Goal: Task Accomplishment & Management: Use online tool/utility

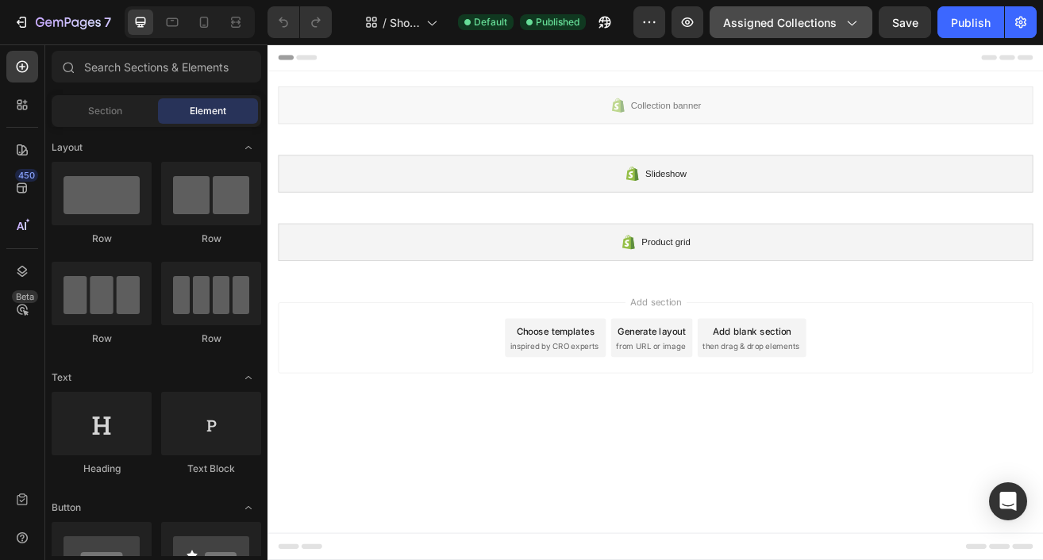
click at [793, 22] on span "Assigned Collections" at bounding box center [779, 22] width 113 height 17
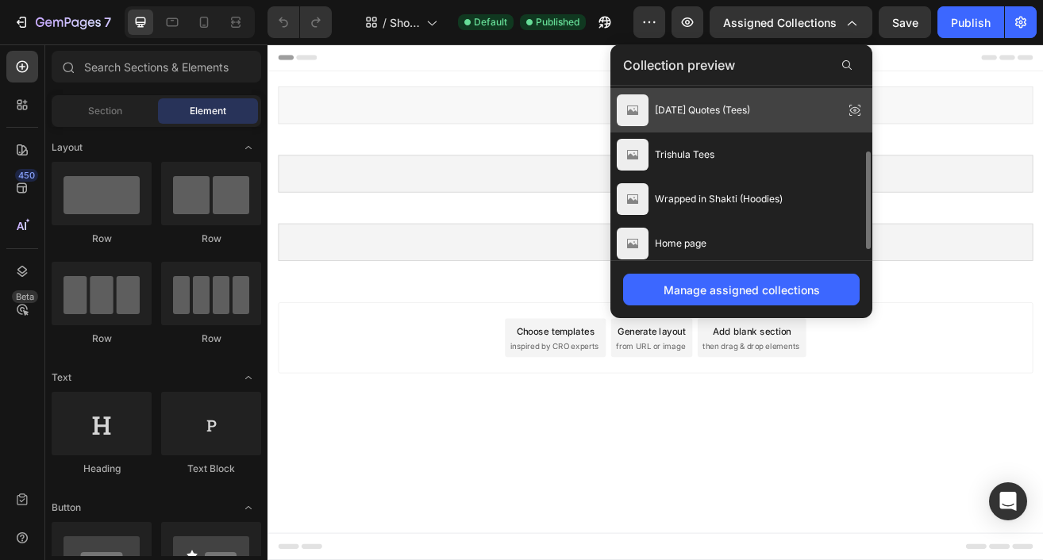
scroll to position [136, 0]
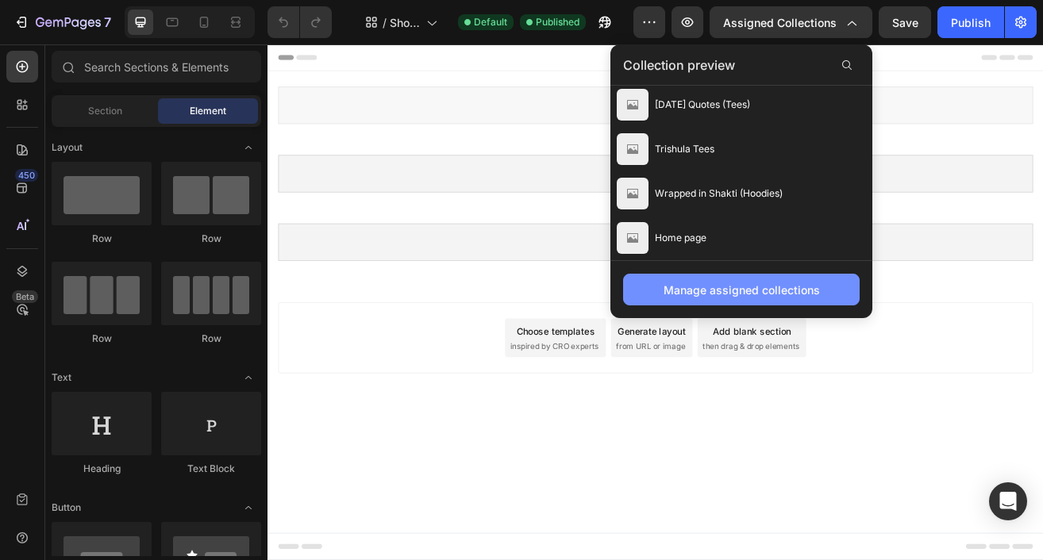
click at [712, 282] on div "Manage assigned collections" at bounding box center [741, 290] width 156 height 17
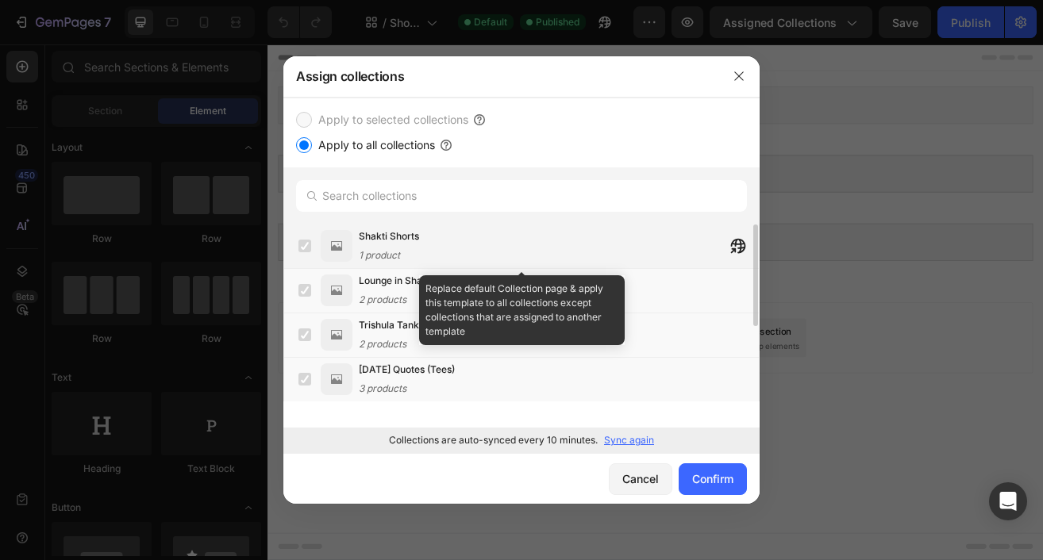
click at [392, 238] on span "Shakti Shorts" at bounding box center [389, 236] width 60 height 16
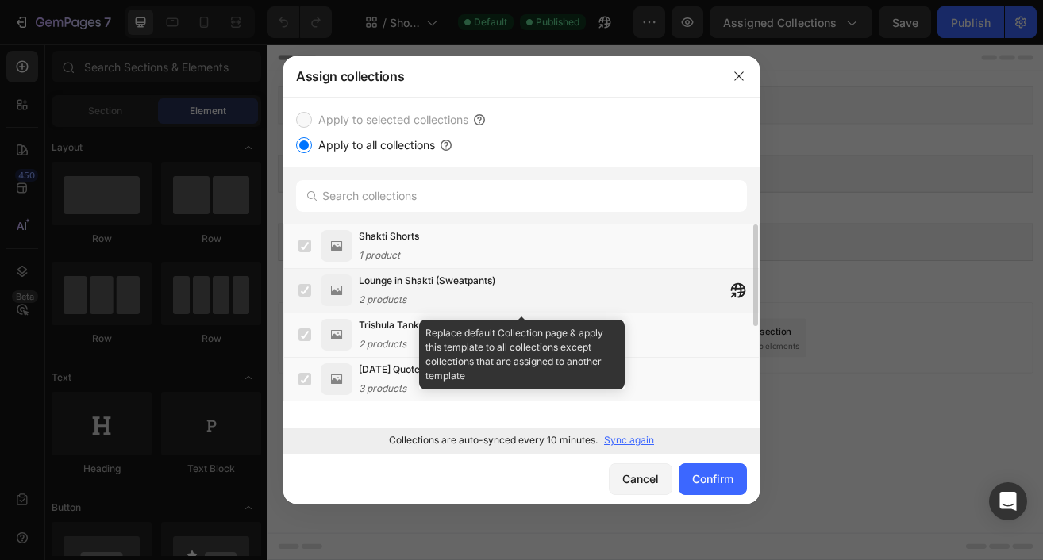
click at [386, 289] on div "Lounge in Shakti (Sweatpants) 2 products" at bounding box center [427, 290] width 136 height 35
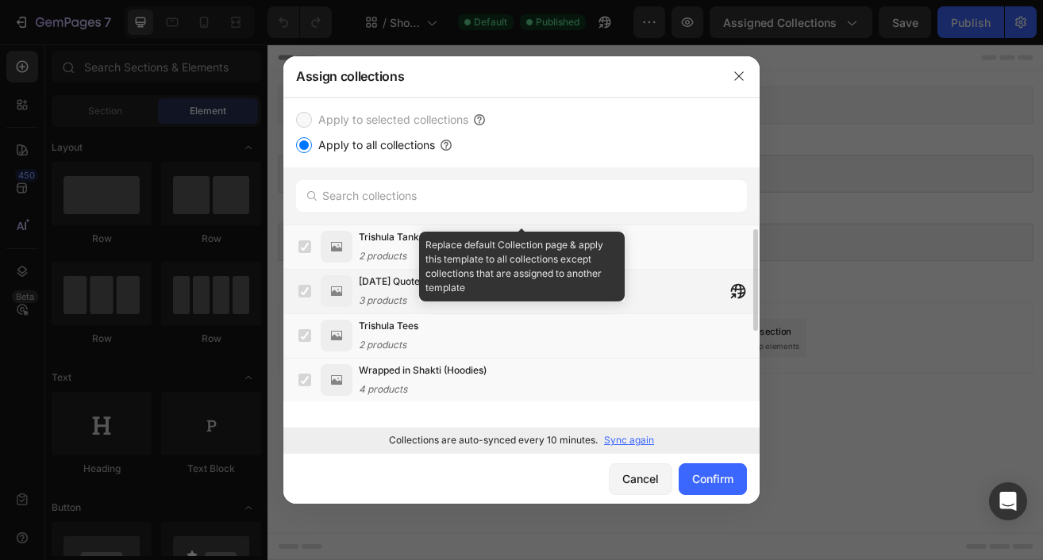
scroll to position [133, 0]
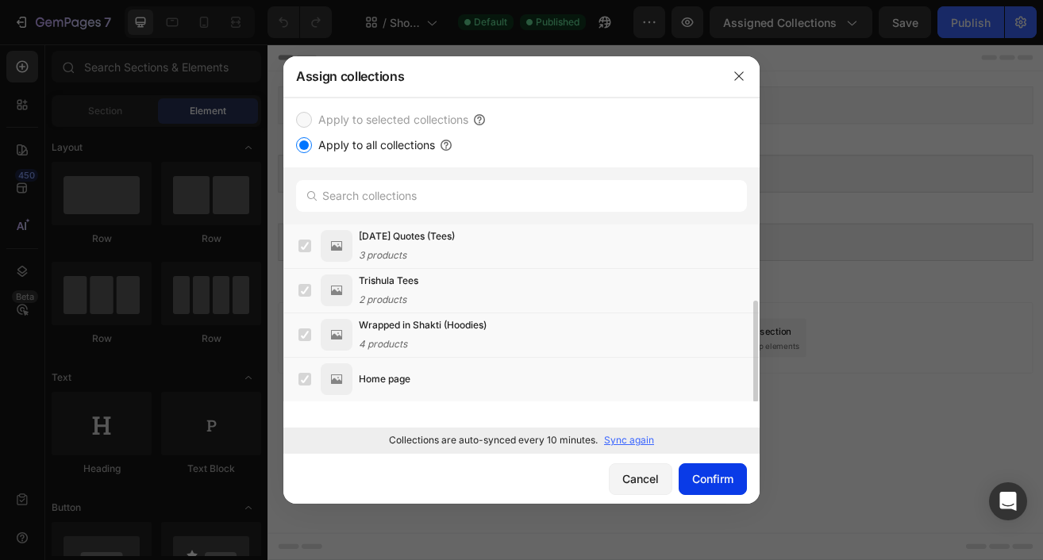
click at [705, 473] on div "Confirm" at bounding box center [712, 478] width 41 height 17
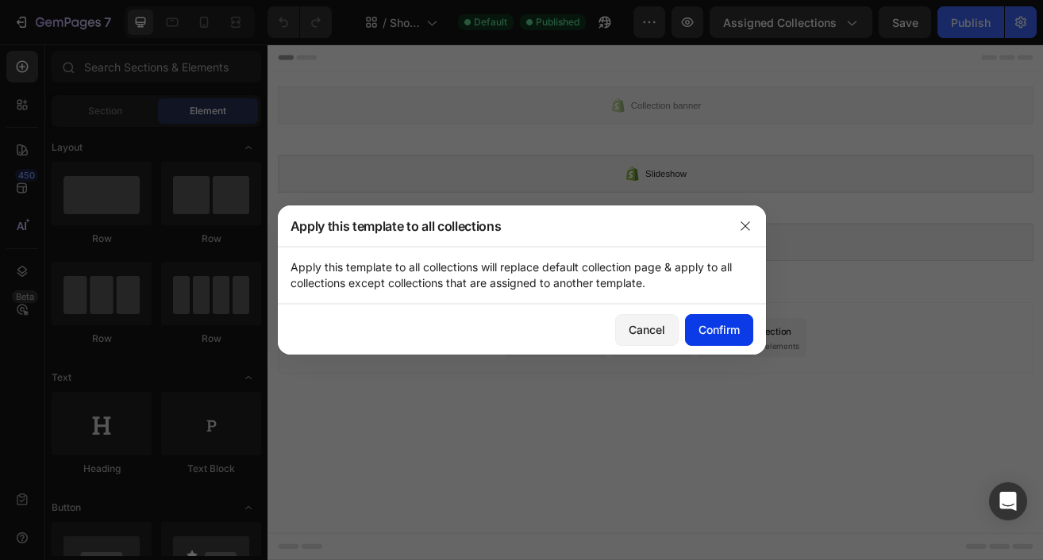
click at [704, 324] on div "Confirm" at bounding box center [718, 329] width 41 height 17
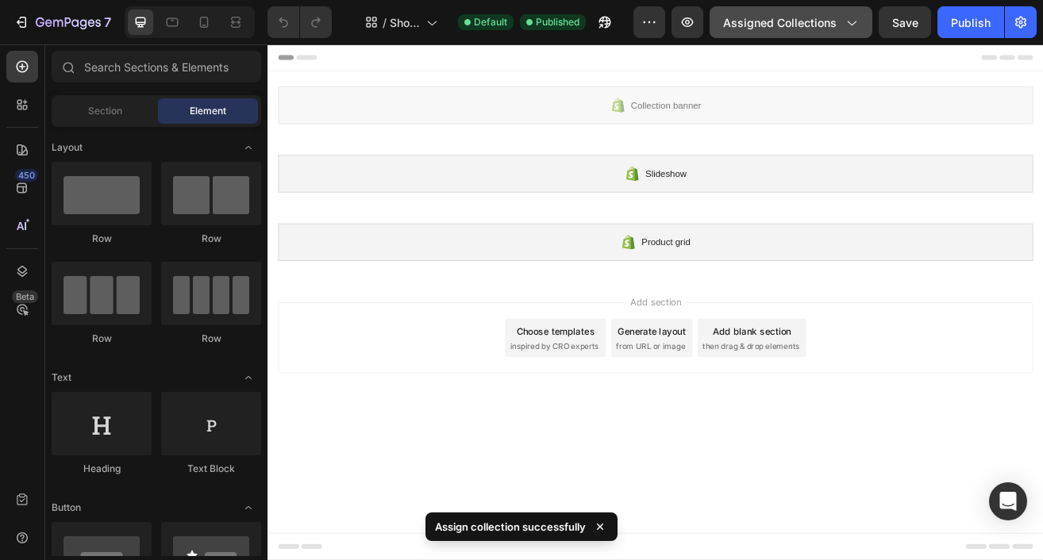
click at [795, 34] on button "Assigned Collections" at bounding box center [790, 22] width 163 height 32
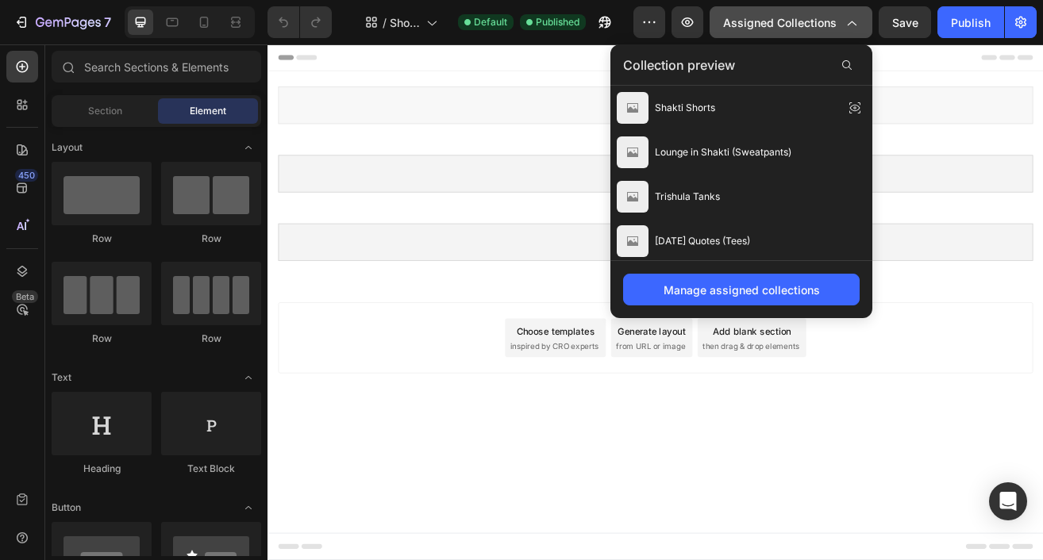
click at [795, 34] on button "Assigned Collections" at bounding box center [790, 22] width 163 height 32
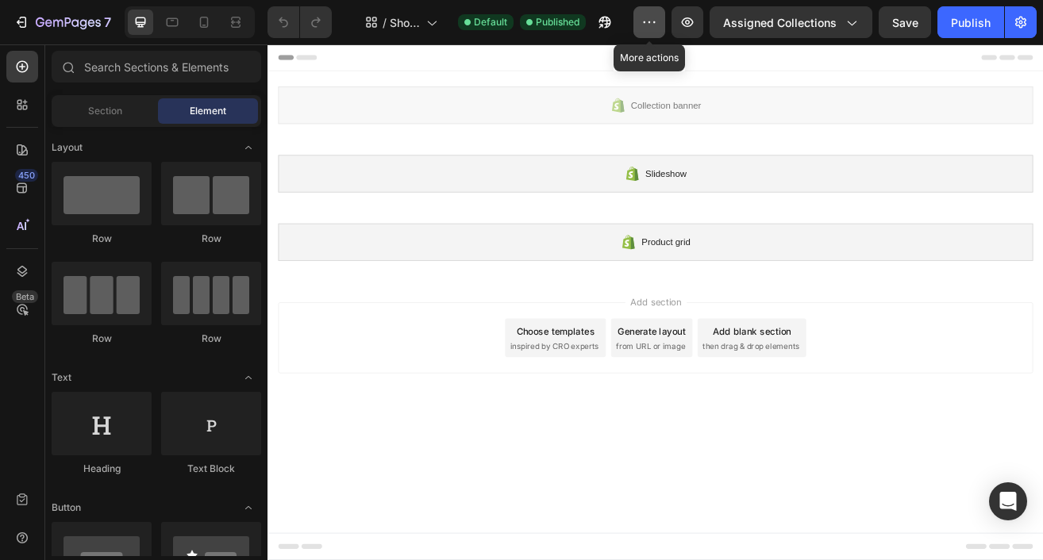
click at [651, 18] on icon "button" at bounding box center [649, 22] width 16 height 16
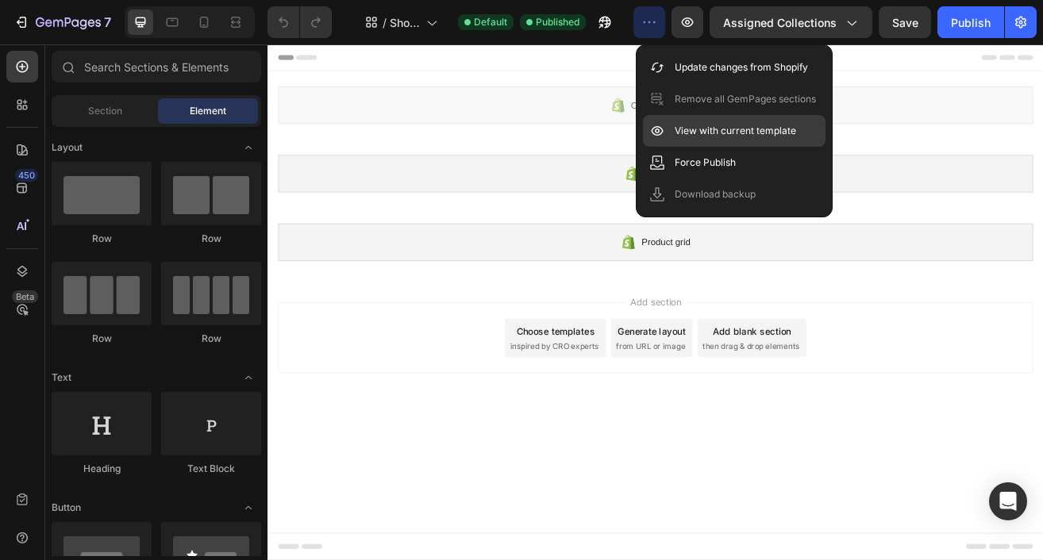
click at [691, 127] on p "View with current template" at bounding box center [734, 131] width 121 height 16
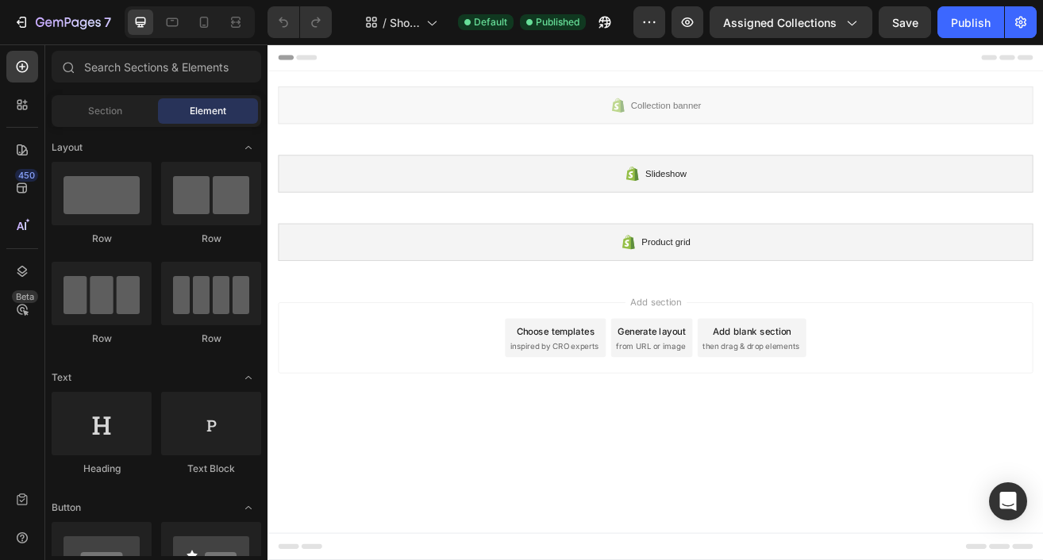
click at [480, 517] on body "Collection banner Shopify section: Collection banner Slideshow Shopify section:…" at bounding box center [743, 360] width 952 height 633
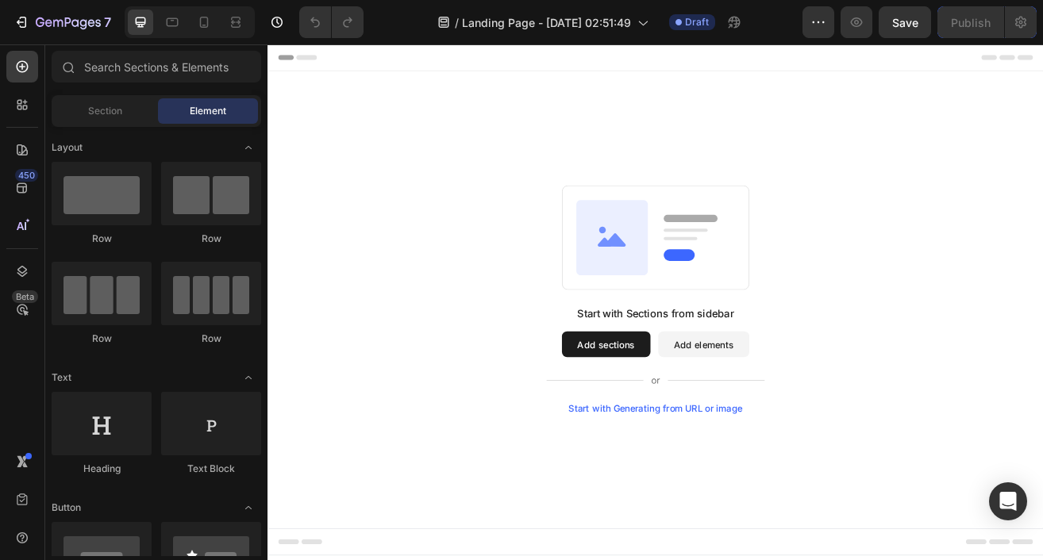
click at [753, 492] on div "Start with Generating from URL or image" at bounding box center [743, 492] width 213 height 13
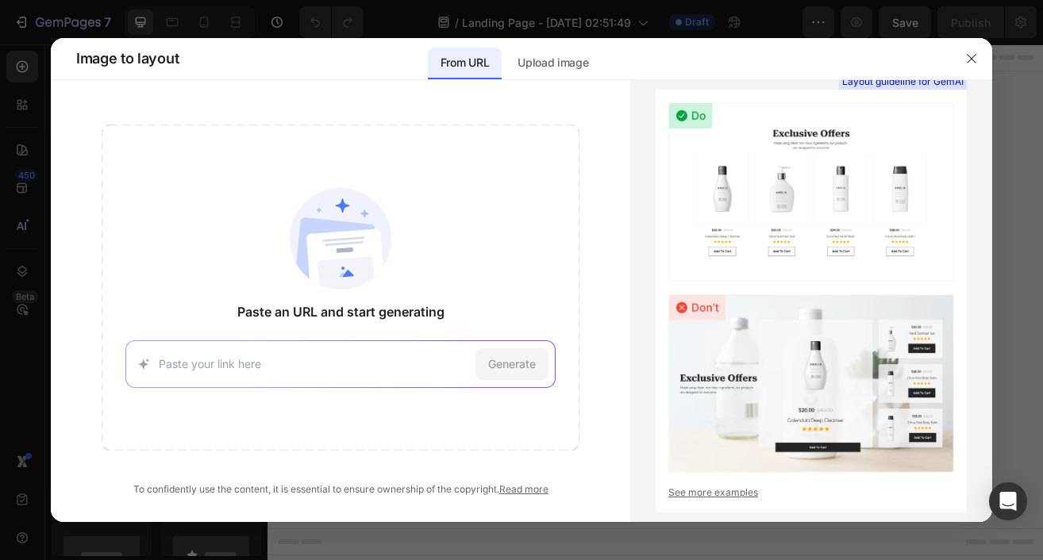
paste input "https://www.holstrength.com/"
type input "https://www.holstrength.com/"
click at [504, 361] on span "Generate" at bounding box center [512, 363] width 48 height 17
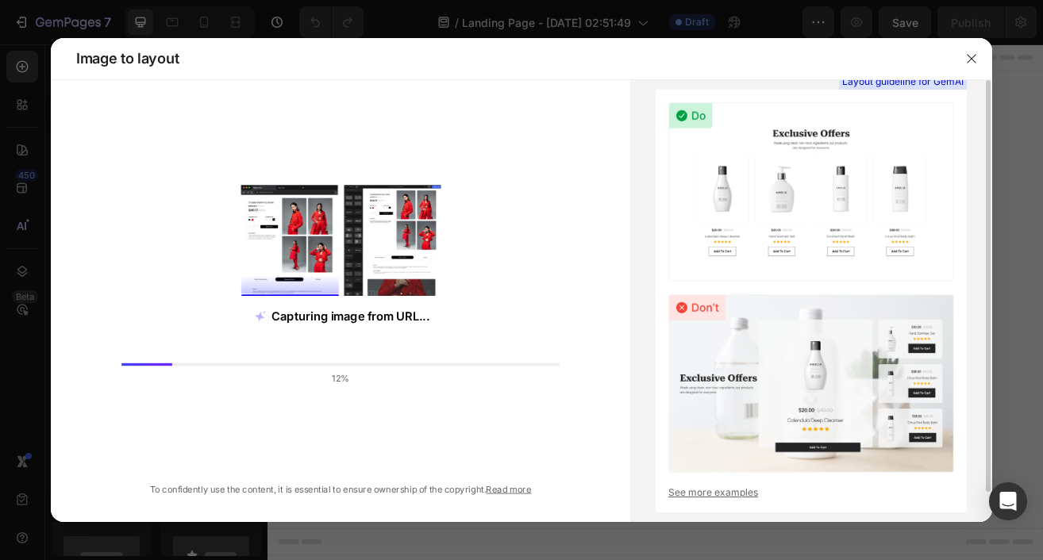
click at [682, 492] on link "See more examples" at bounding box center [811, 493] width 286 height 14
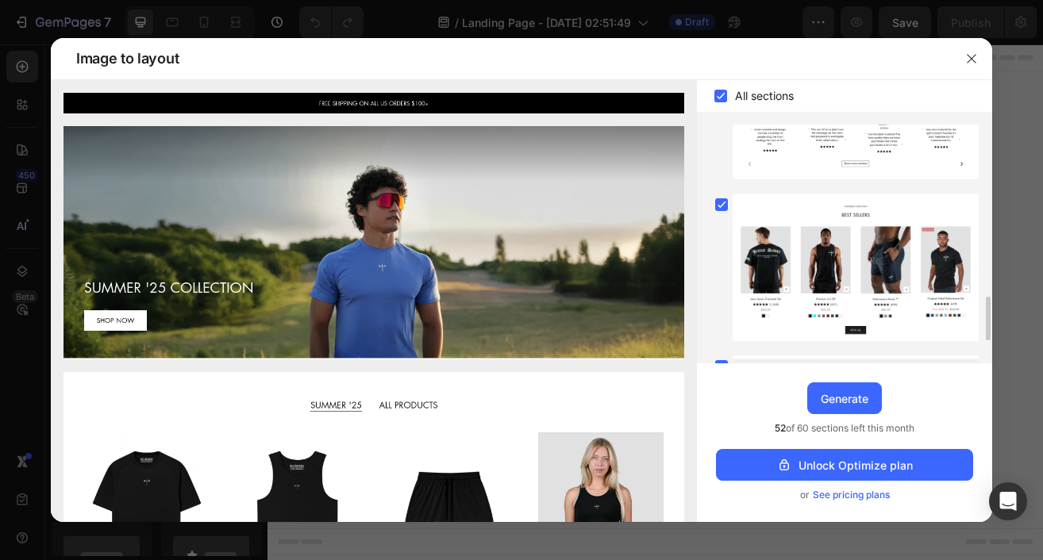
scroll to position [1049, 0]
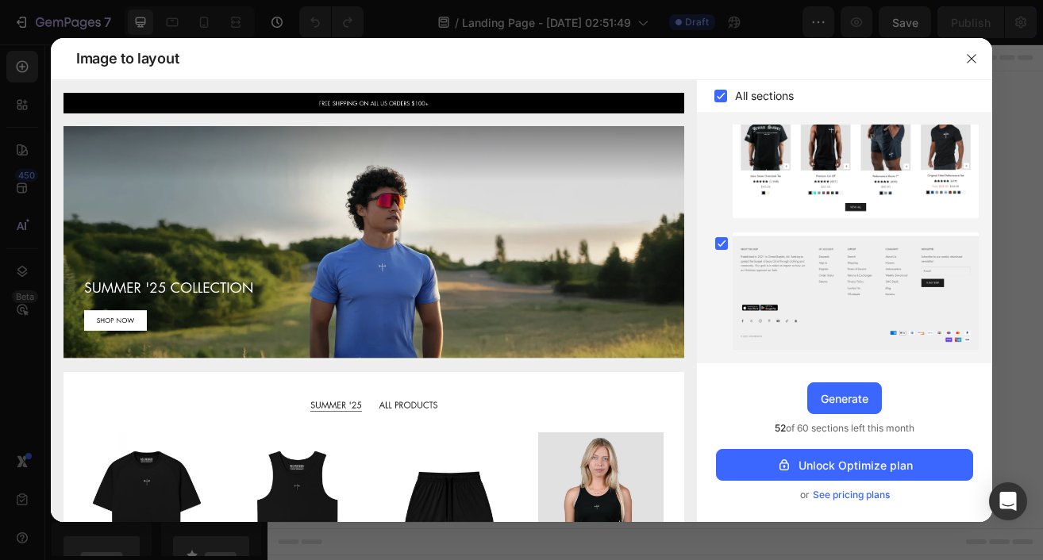
click at [857, 494] on span "See pricing plans" at bounding box center [850, 495] width 77 height 16
click at [976, 63] on icon "button" at bounding box center [971, 58] width 13 height 13
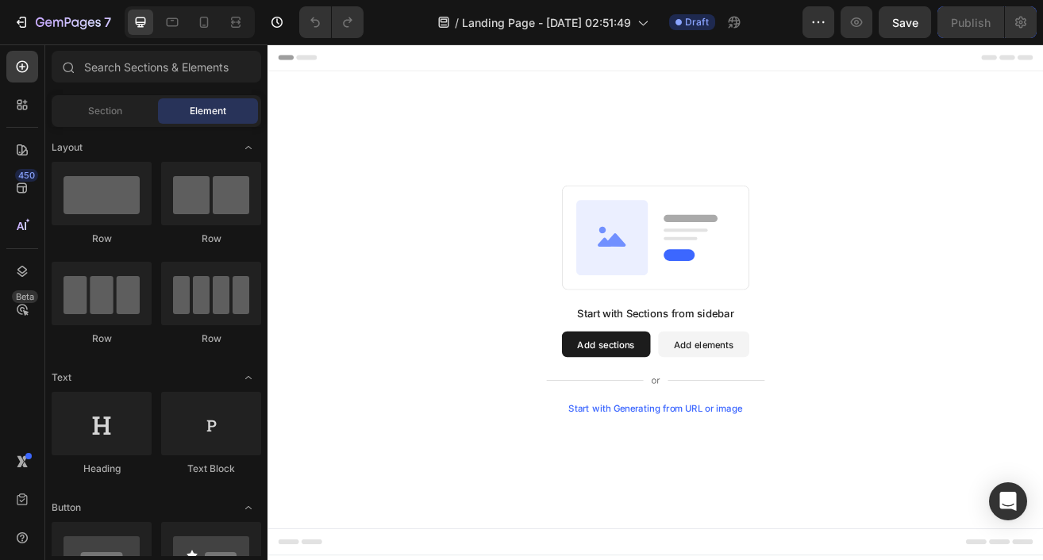
click at [694, 419] on button "Add sections" at bounding box center [682, 413] width 109 height 32
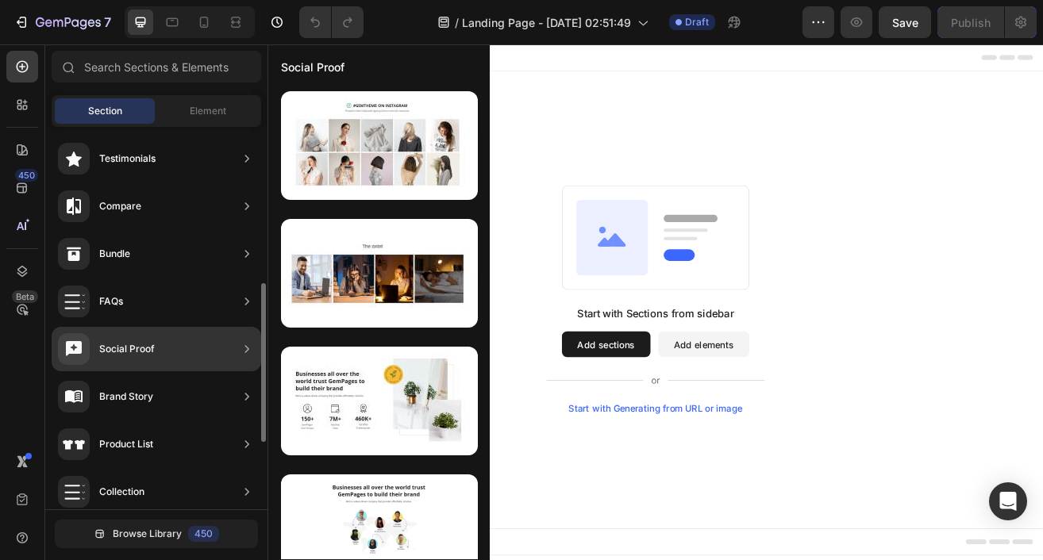
scroll to position [355, 0]
